Goal: Task Accomplishment & Management: Manage account settings

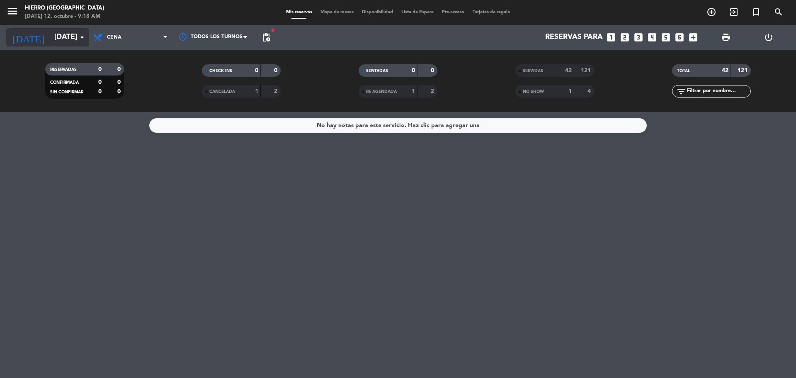
click at [60, 29] on input "[DATE]" at bounding box center [98, 37] width 96 height 17
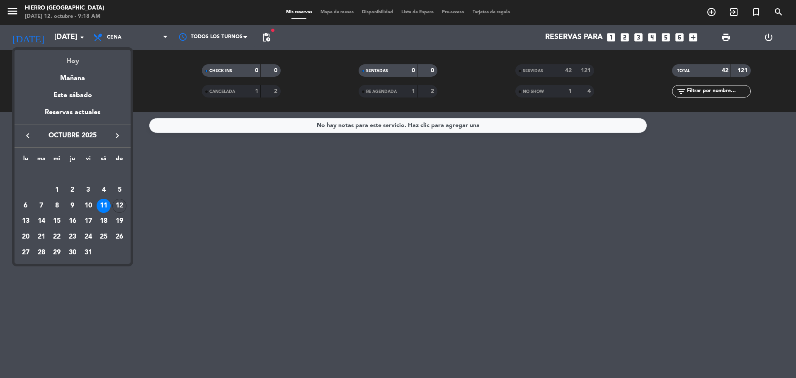
click at [71, 54] on div "Hoy" at bounding box center [73, 58] width 116 height 17
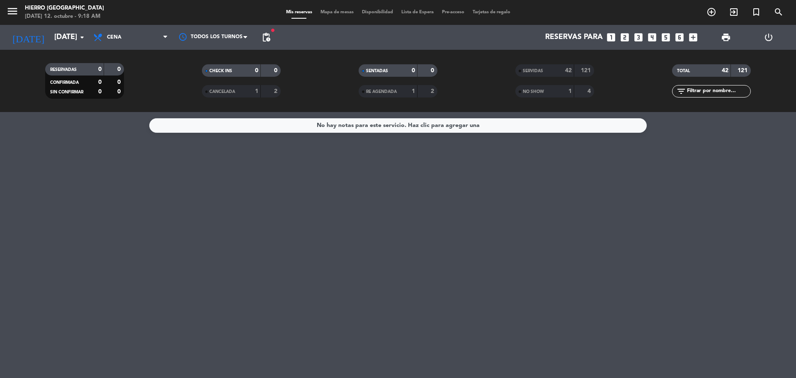
type input "[DATE]"
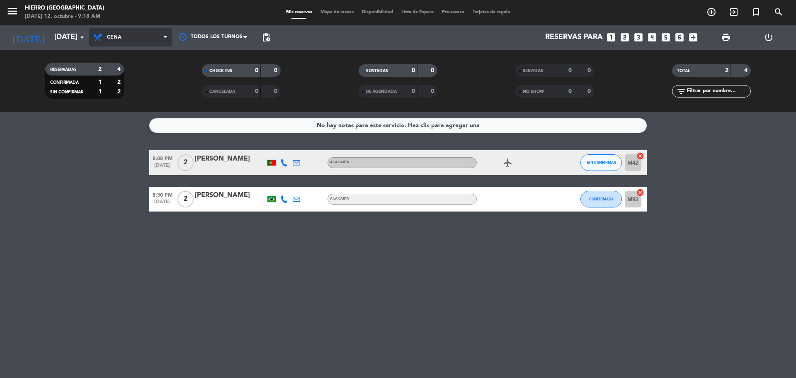
click at [115, 42] on span "Cena" at bounding box center [130, 37] width 83 height 18
click at [122, 72] on div "menu [PERSON_NAME][GEOGRAPHIC_DATA][DATE] 12. octubre - 9:18 AM Mis reservas Ma…" at bounding box center [398, 56] width 796 height 112
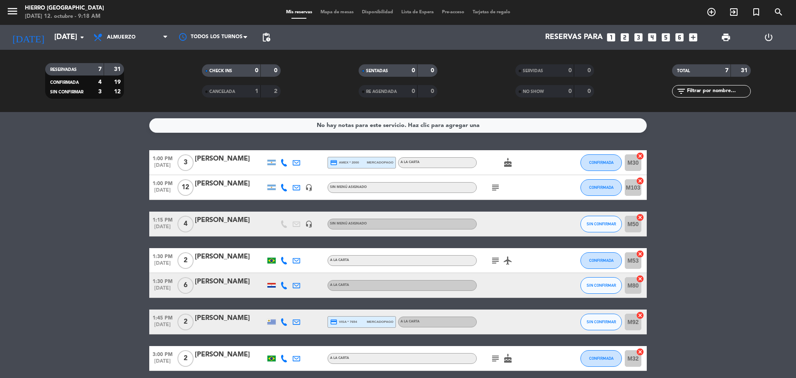
click at [496, 186] on icon "subject" at bounding box center [495, 187] width 10 height 10
click at [535, 186] on div "subject Abonó $120.000 Afuera" at bounding box center [514, 187] width 75 height 24
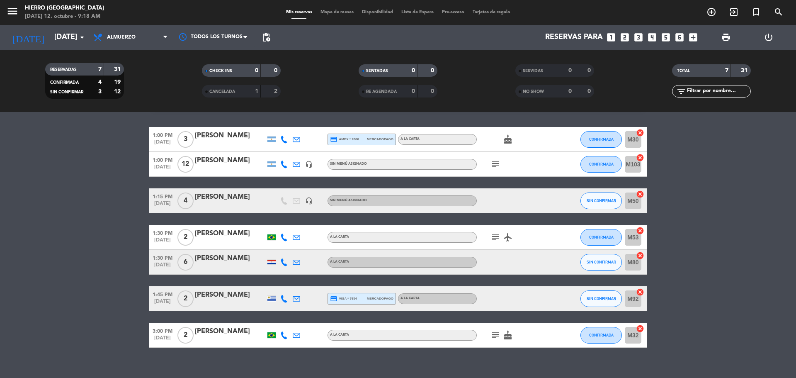
scroll to position [34, 0]
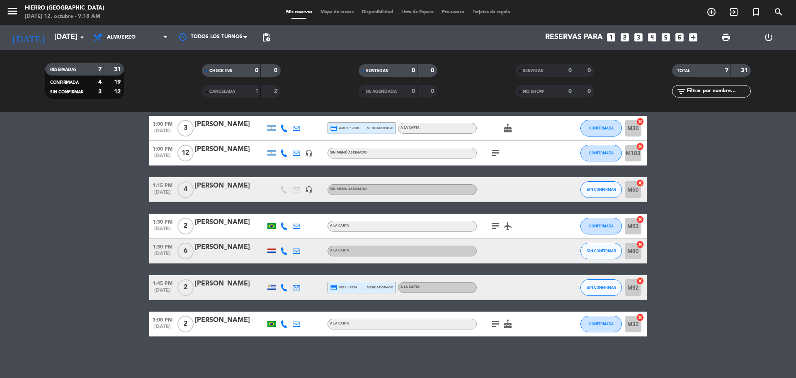
click at [498, 227] on icon "subject" at bounding box center [495, 226] width 10 height 10
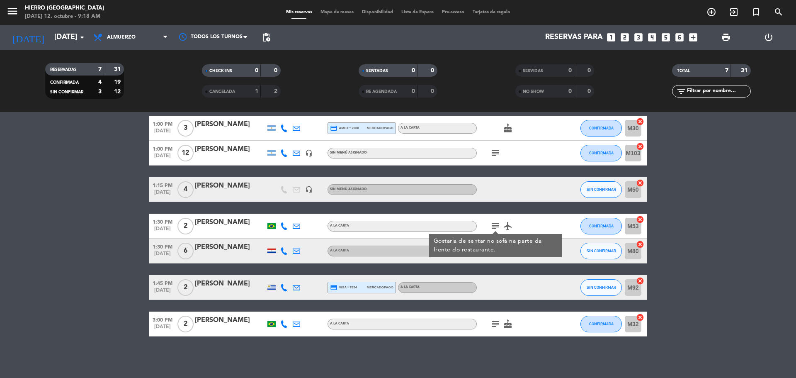
click at [498, 322] on icon "subject" at bounding box center [495, 324] width 10 height 10
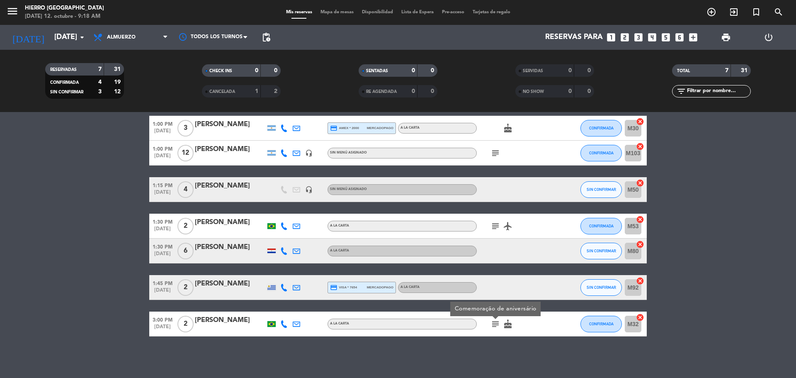
click at [513, 265] on div "1:00 PM [DATE] 3 [PERSON_NAME] credit_card amex * 2000 mercadopago A la carta c…" at bounding box center [397, 226] width 497 height 220
